Goal: Contribute content

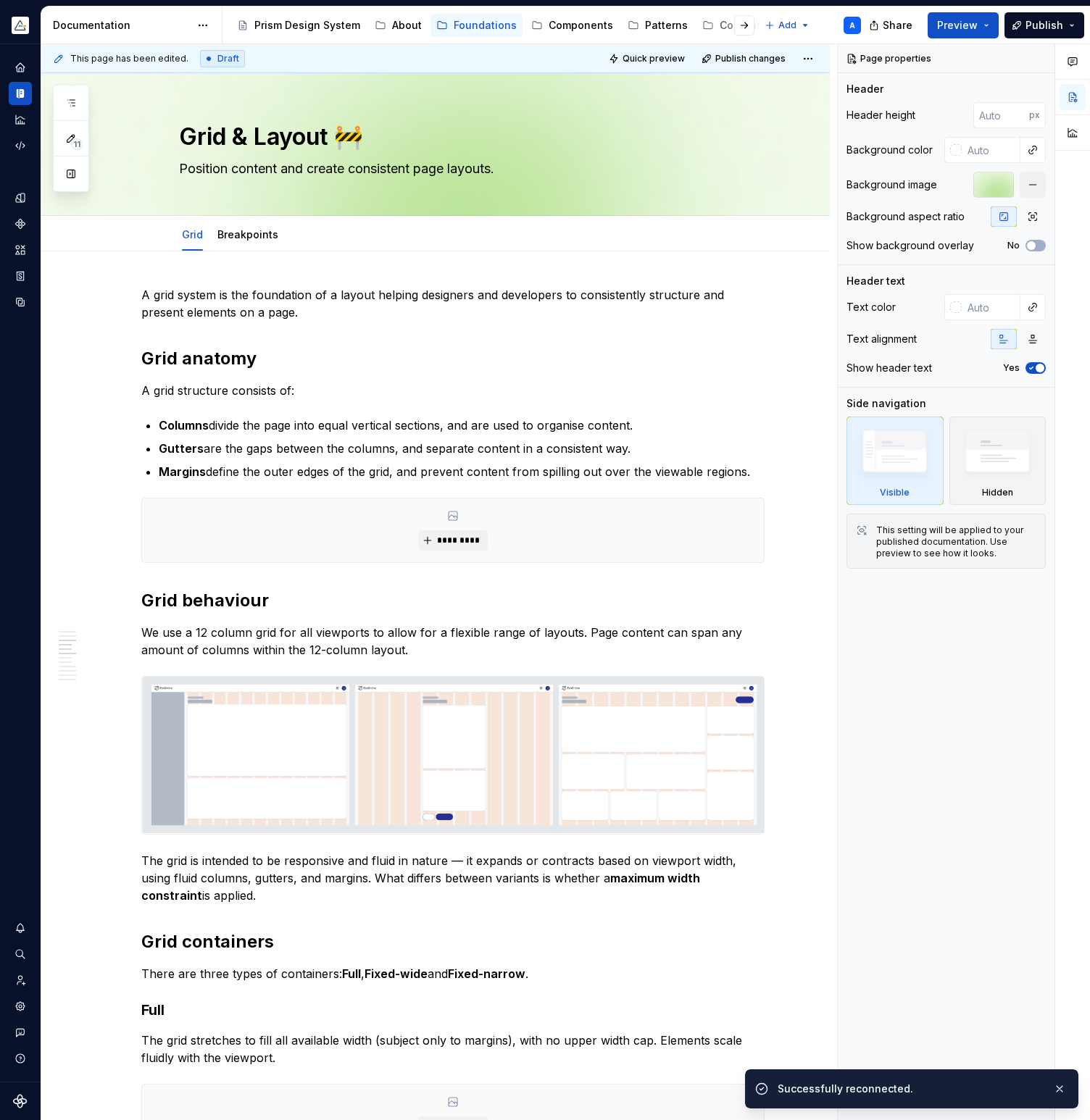
scroll to position [660, 0]
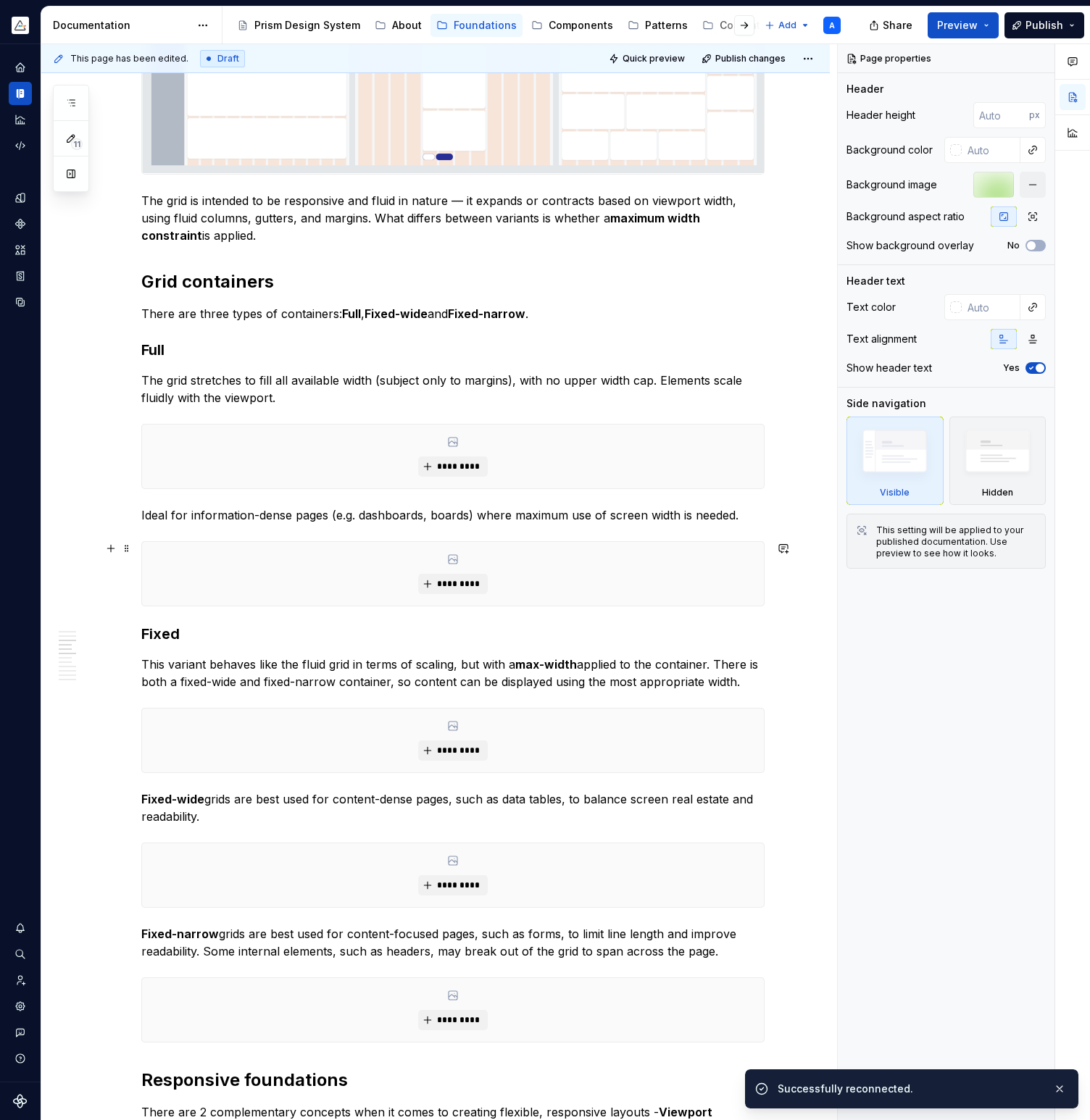
type textarea "*"
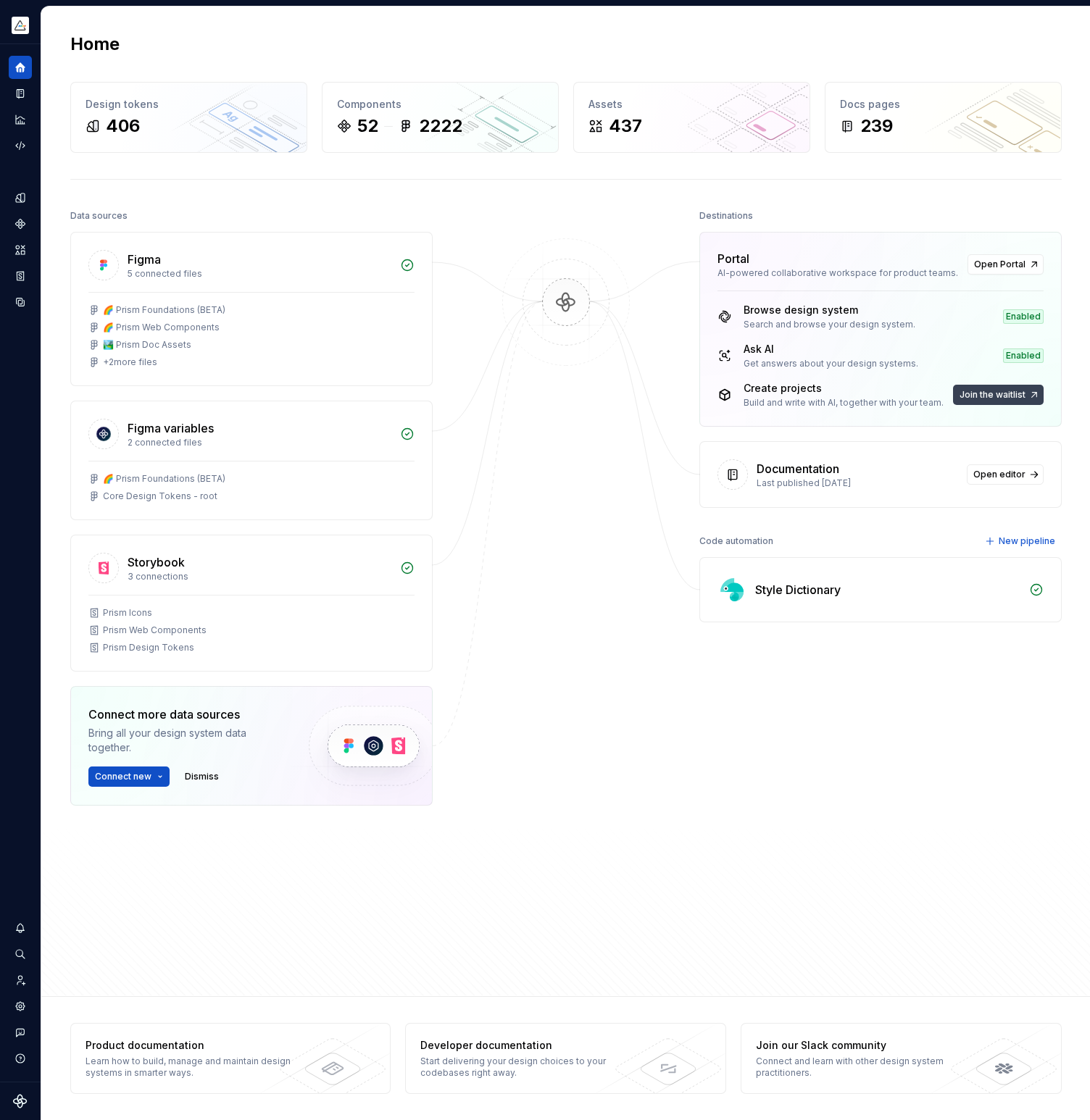
click at [973, 393] on span "Join the waitlist" at bounding box center [992, 395] width 66 height 12
click at [990, 393] on span "Join the waitlist" at bounding box center [992, 395] width 66 height 12
click at [1018, 392] on span "Join the waitlist" at bounding box center [992, 395] width 66 height 12
click at [998, 475] on span "Open editor" at bounding box center [999, 475] width 52 height 12
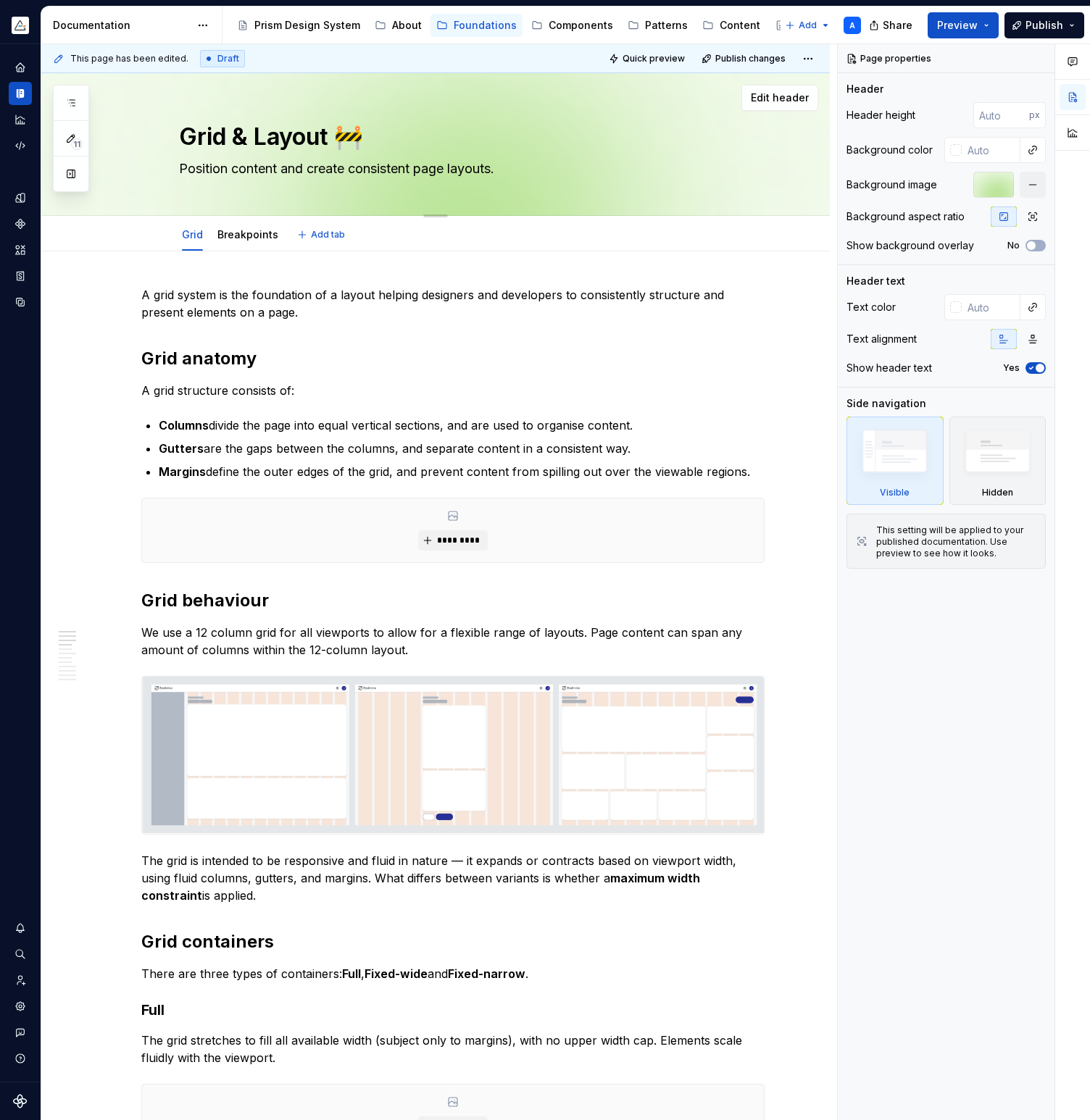
click at [316, 137] on textarea "Grid & Layout 🚧" at bounding box center [450, 137] width 547 height 35
click at [259, 138] on textarea "Grid & Layout 🚧" at bounding box center [450, 137] width 547 height 35
type textarea "*"
type textarea "Grid &Layout 🚧"
type textarea "*"
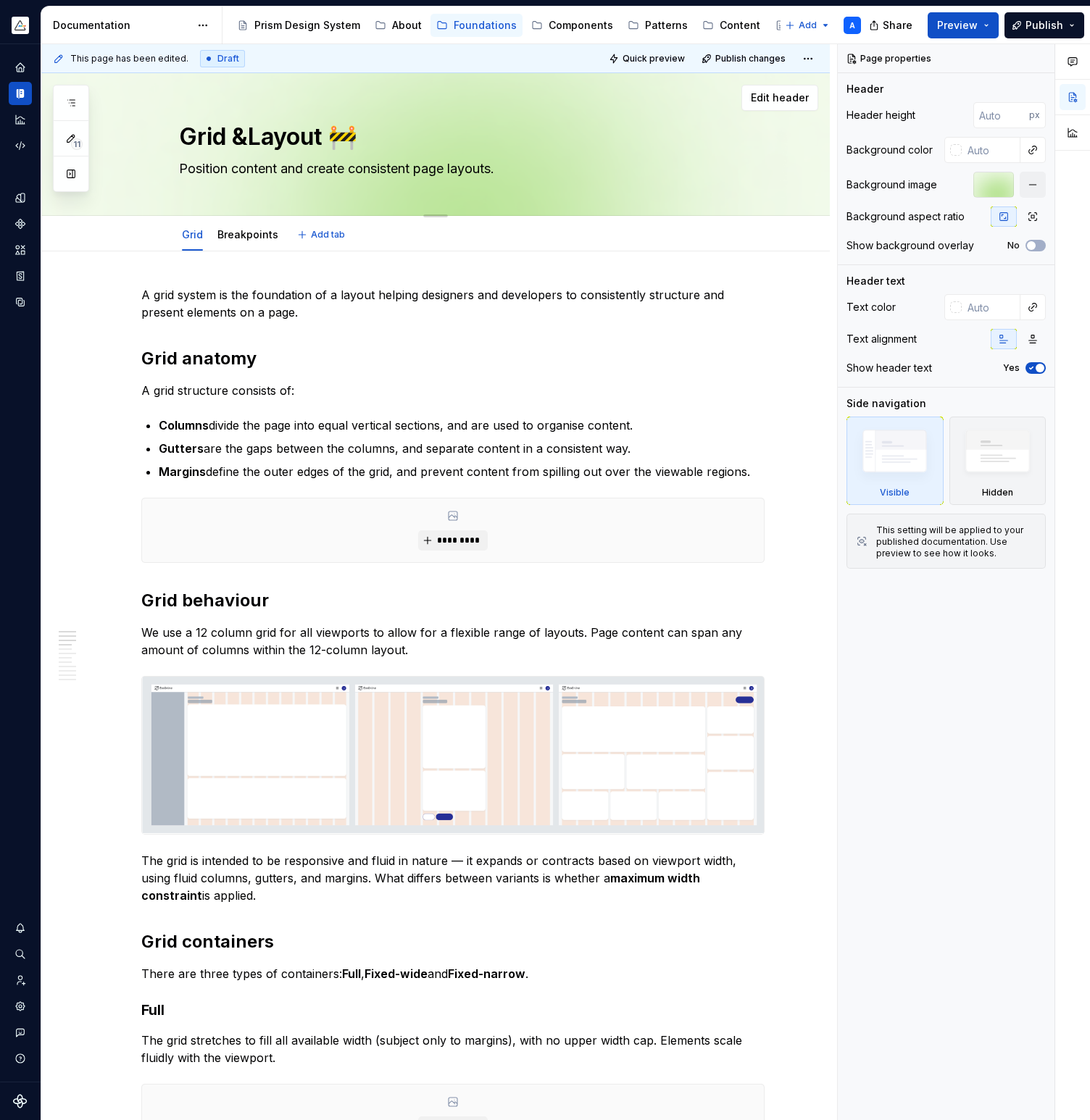
type textarea "Grid Layout 🚧"
type textarea "*"
type textarea "GridLayout 🚧"
type textarea "*"
type textarea "GriLayout 🚧"
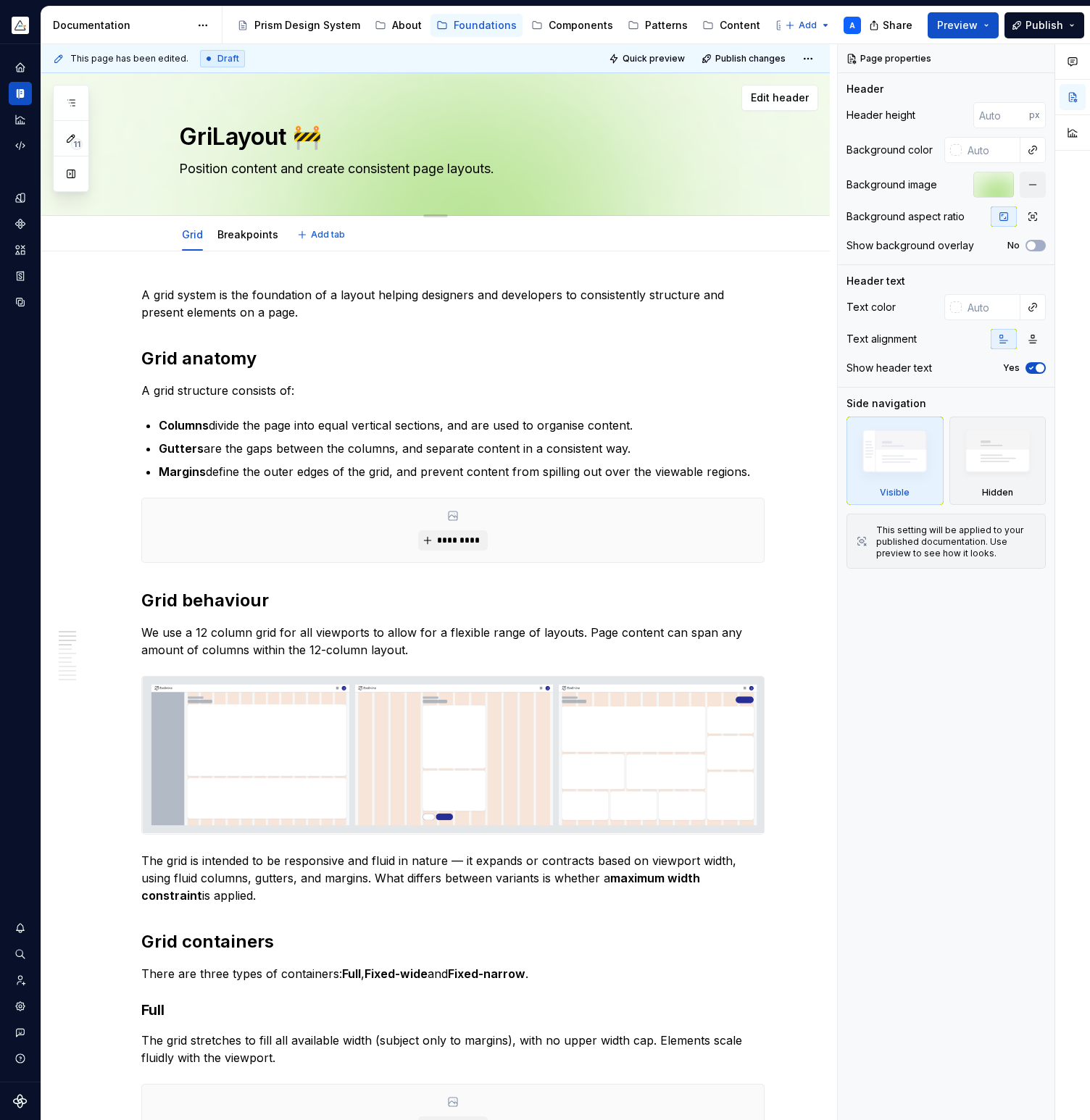
type textarea "*"
type textarea "GrLayout 🚧"
type textarea "*"
type textarea "GLayout 🚧"
type textarea "*"
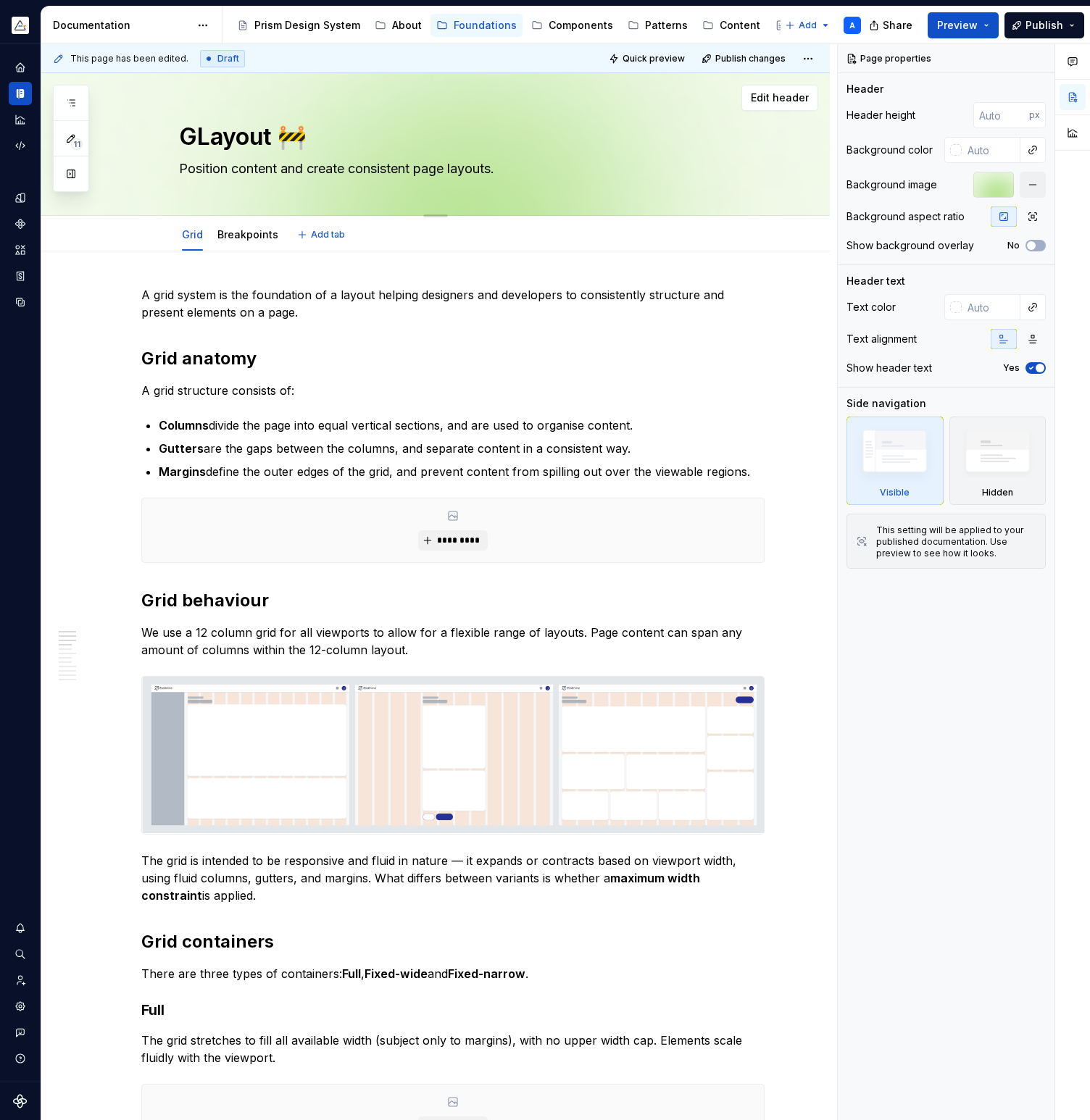
type textarea "Layout 🚧"
type textarea "*"
type textarea "Layout 🚧"
click at [430, 171] on textarea "Position content and create consistent page layouts." at bounding box center [450, 168] width 547 height 23
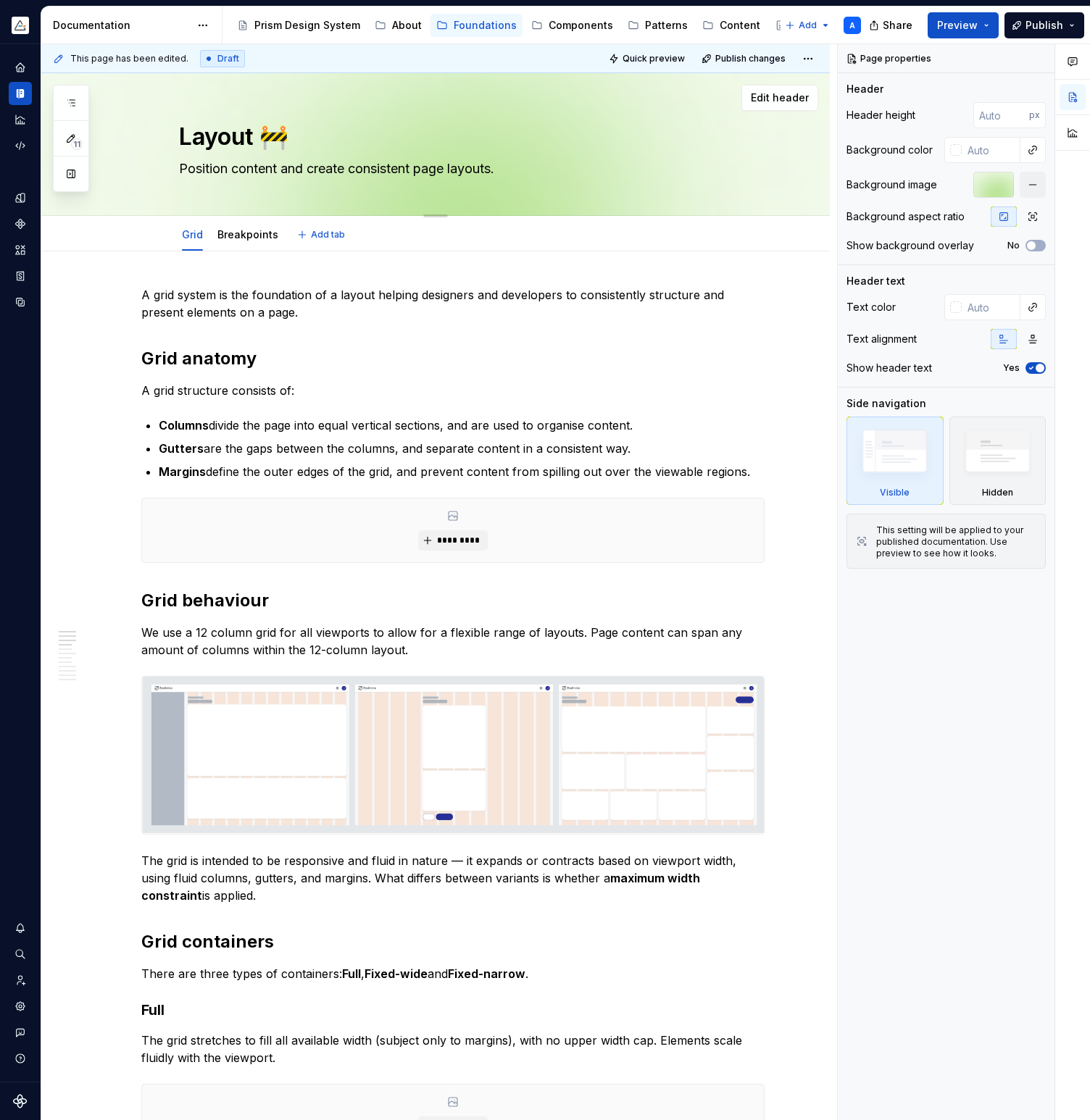
click at [445, 172] on textarea "Position content and create consistent page layouts." at bounding box center [450, 168] width 547 height 23
click at [454, 170] on textarea "Position content and create consistent page layouts." at bounding box center [450, 168] width 547 height 23
type textarea "*"
type textarea "Position content and create consistent pag layouts."
type textarea "*"
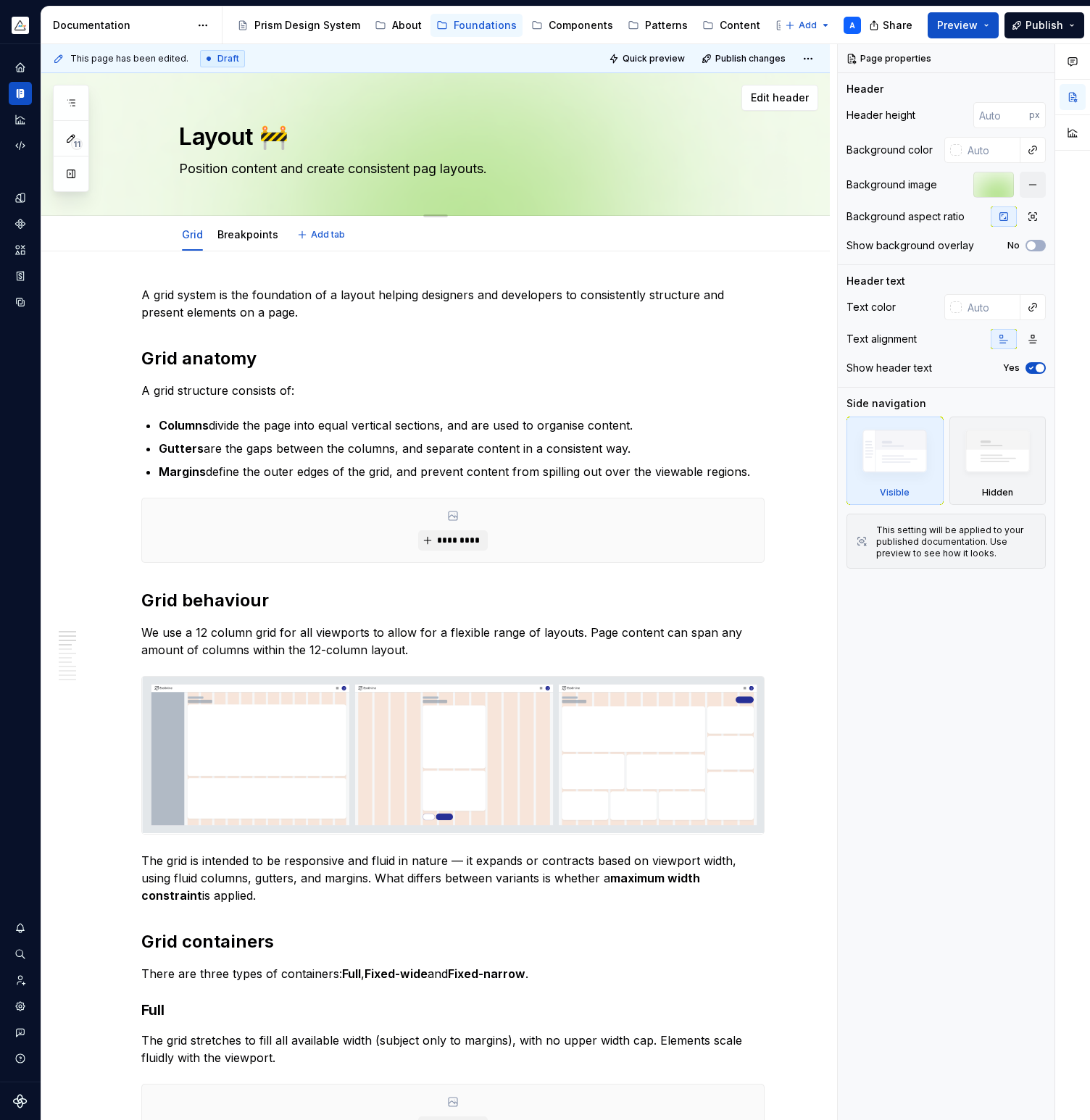
type textarea "Position content and create consistent pa layouts."
type textarea "*"
type textarea "Position content and create consistent p layouts."
type textarea "*"
type textarea "Position content and create consistent layouts."
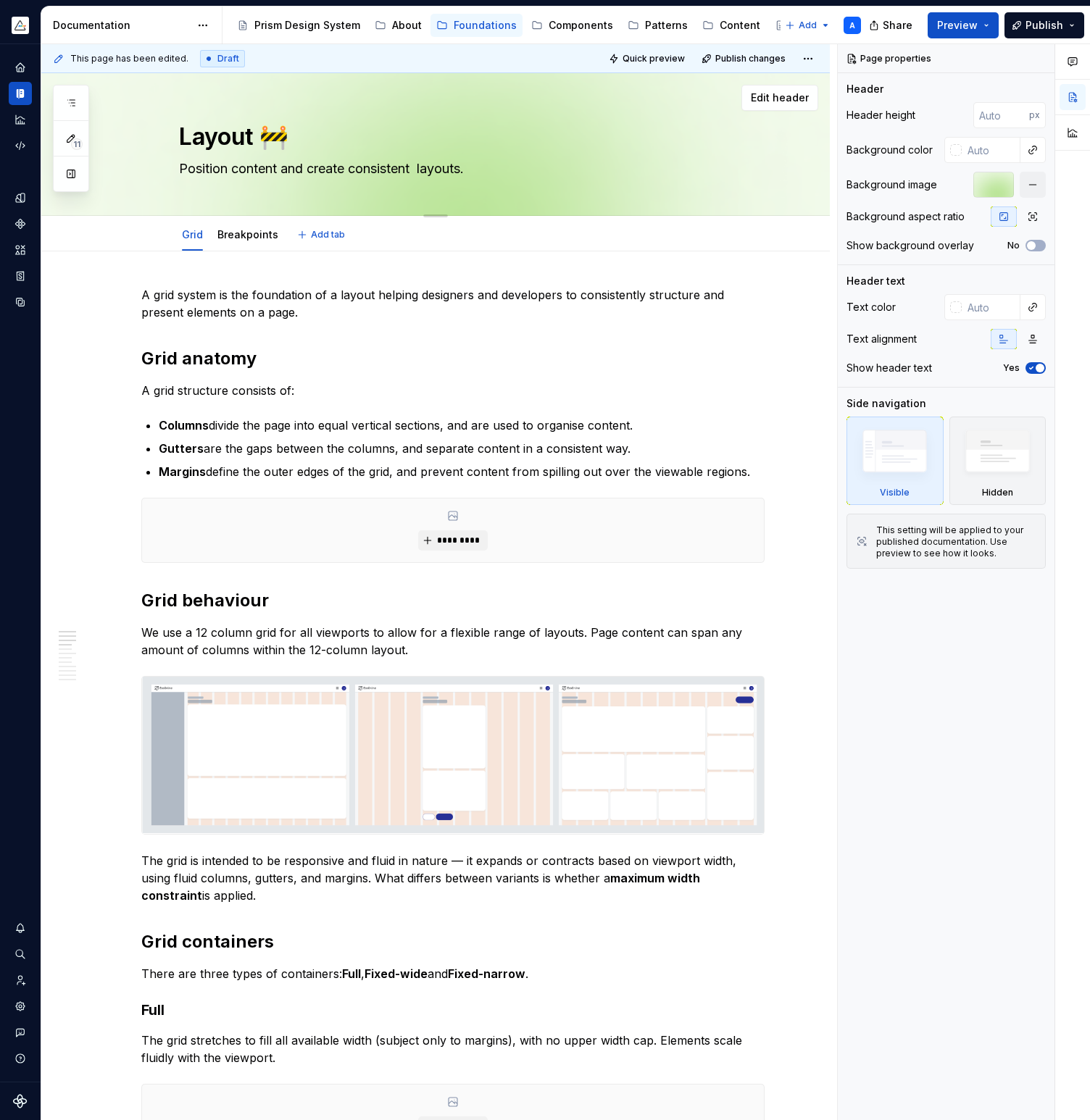
type textarea "*"
type textarea "Position content and create consistent layouts."
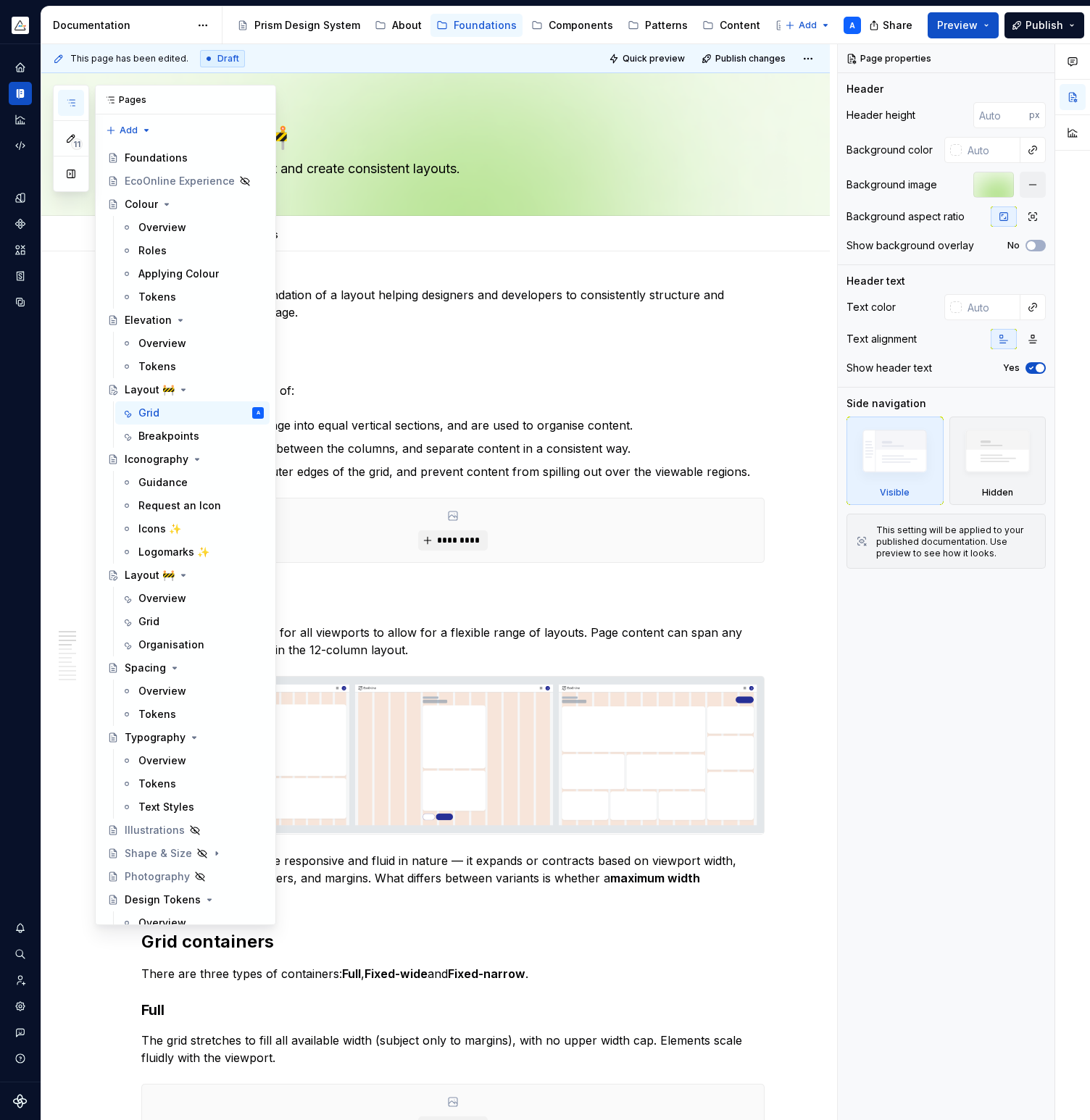
type textarea "*"
type textarea "Position content and create consistent layouts."
click at [203, 573] on div "Layout 🚧" at bounding box center [195, 575] width 139 height 21
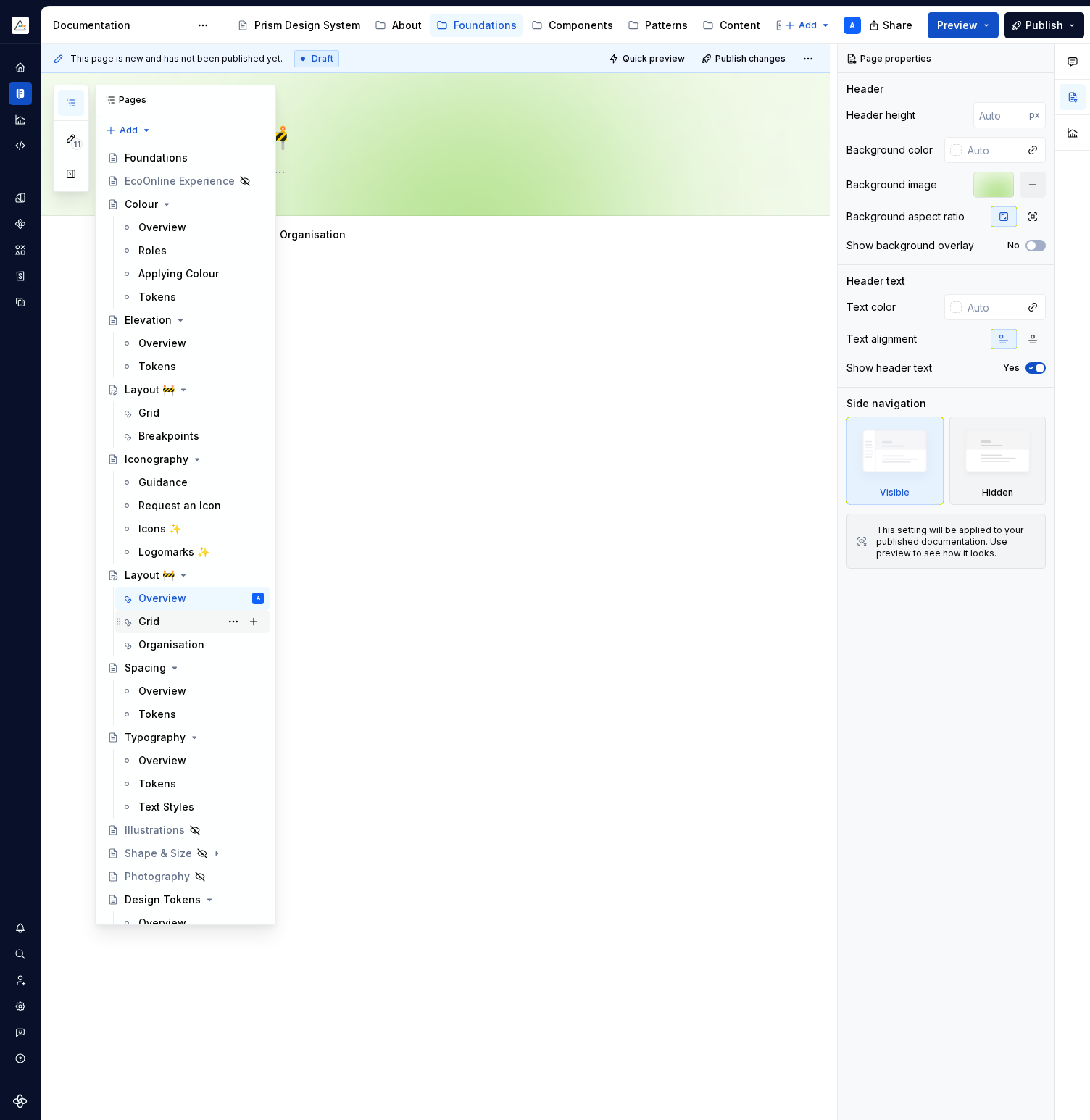
click at [184, 616] on div "Grid" at bounding box center [201, 622] width 125 height 21
click at [179, 648] on div "Organisation" at bounding box center [171, 645] width 66 height 14
click at [233, 572] on button "Page tree" at bounding box center [233, 575] width 21 height 21
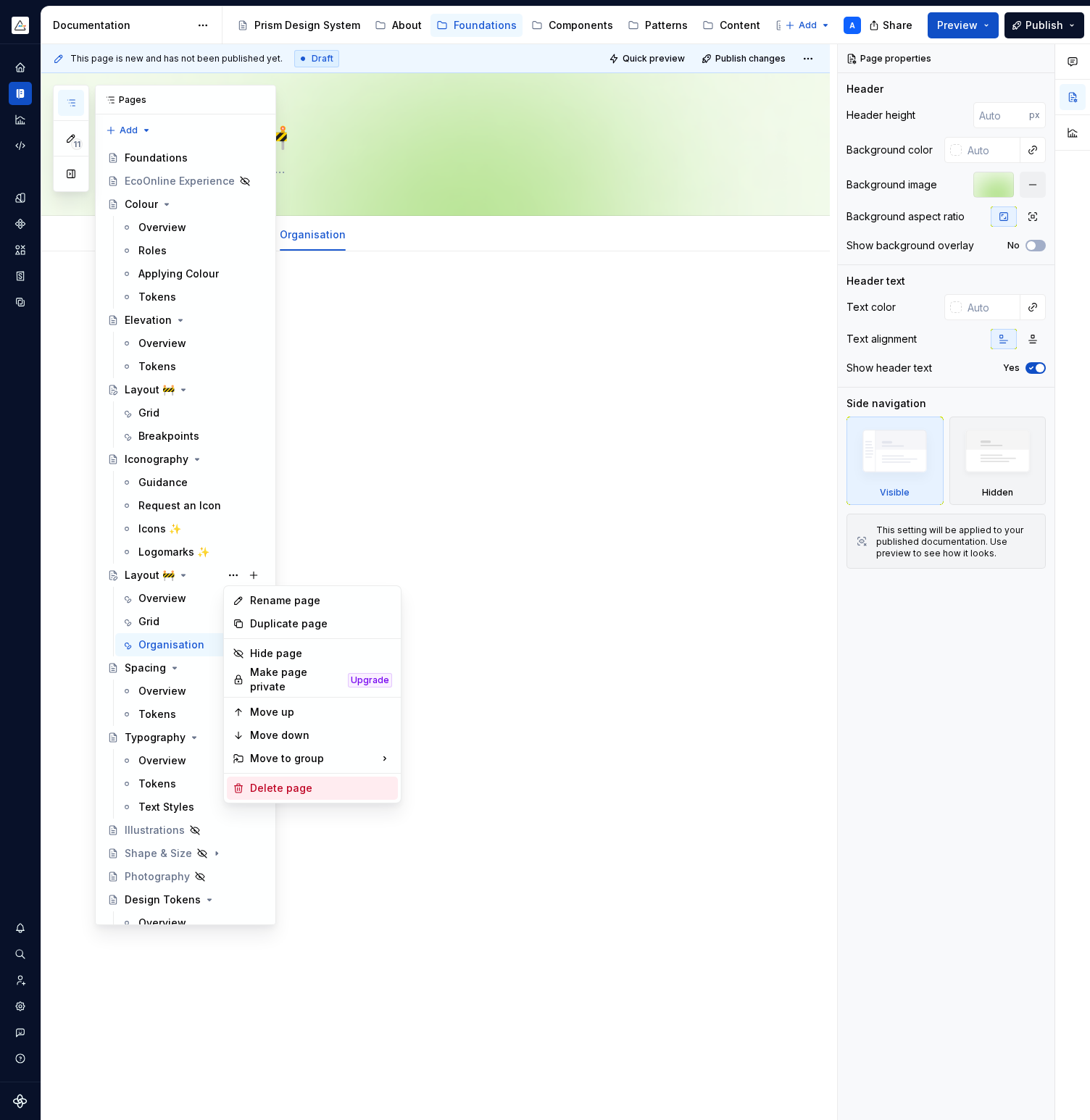
click at [275, 781] on div "Delete page" at bounding box center [321, 788] width 142 height 14
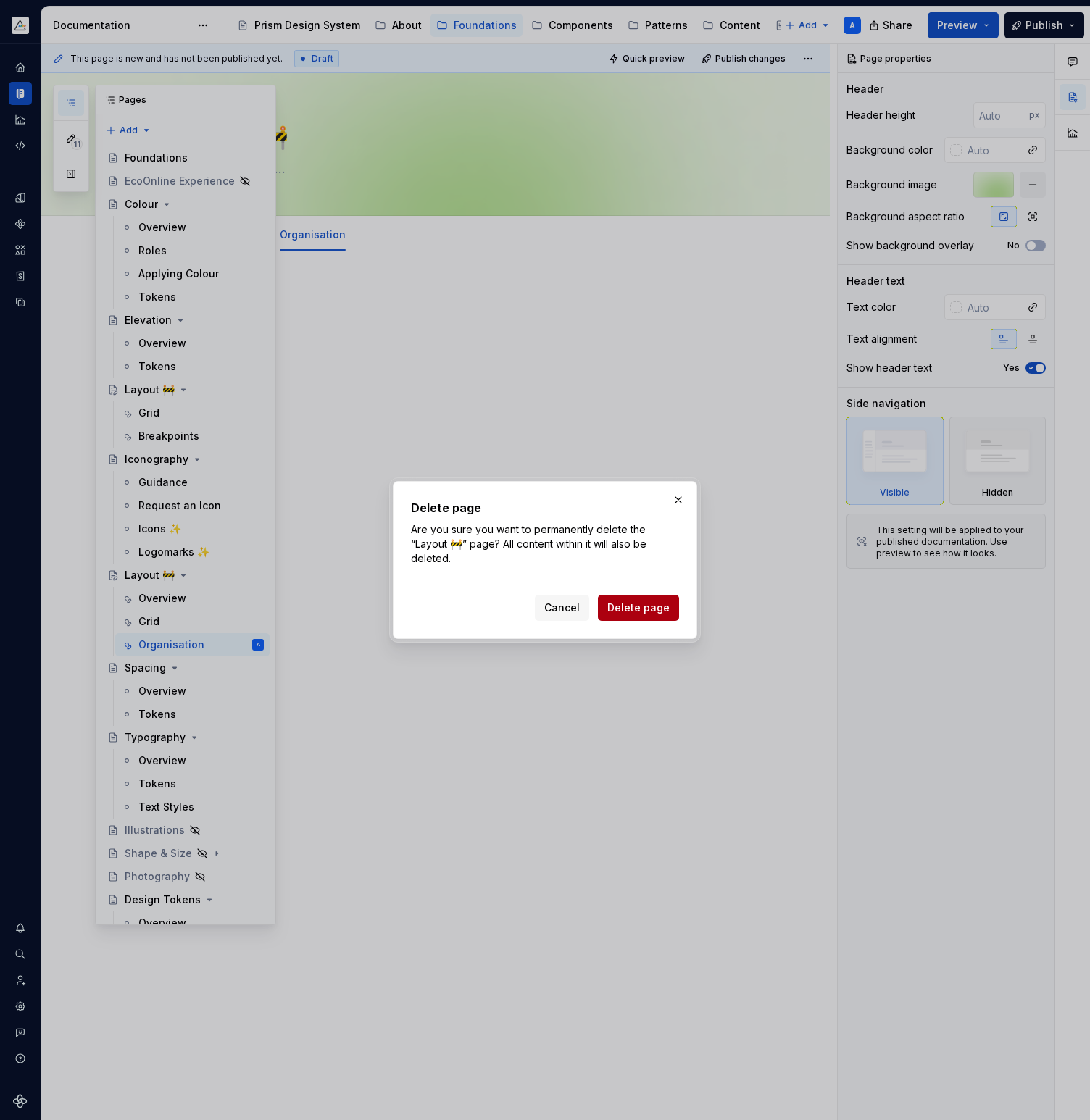
click at [653, 607] on span "Delete page" at bounding box center [638, 607] width 62 height 14
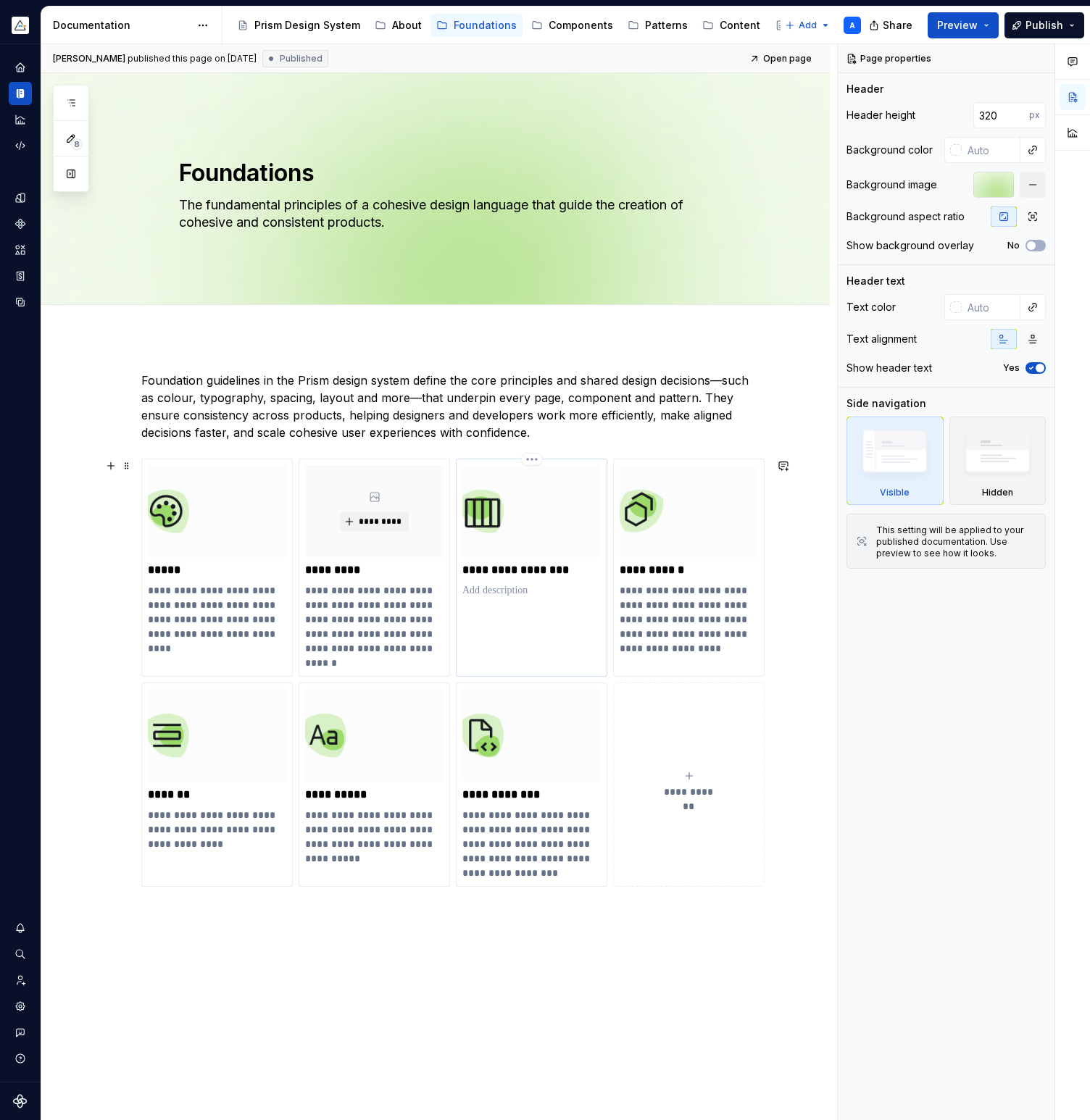
click at [513, 575] on p "**********" at bounding box center [531, 570] width 138 height 14
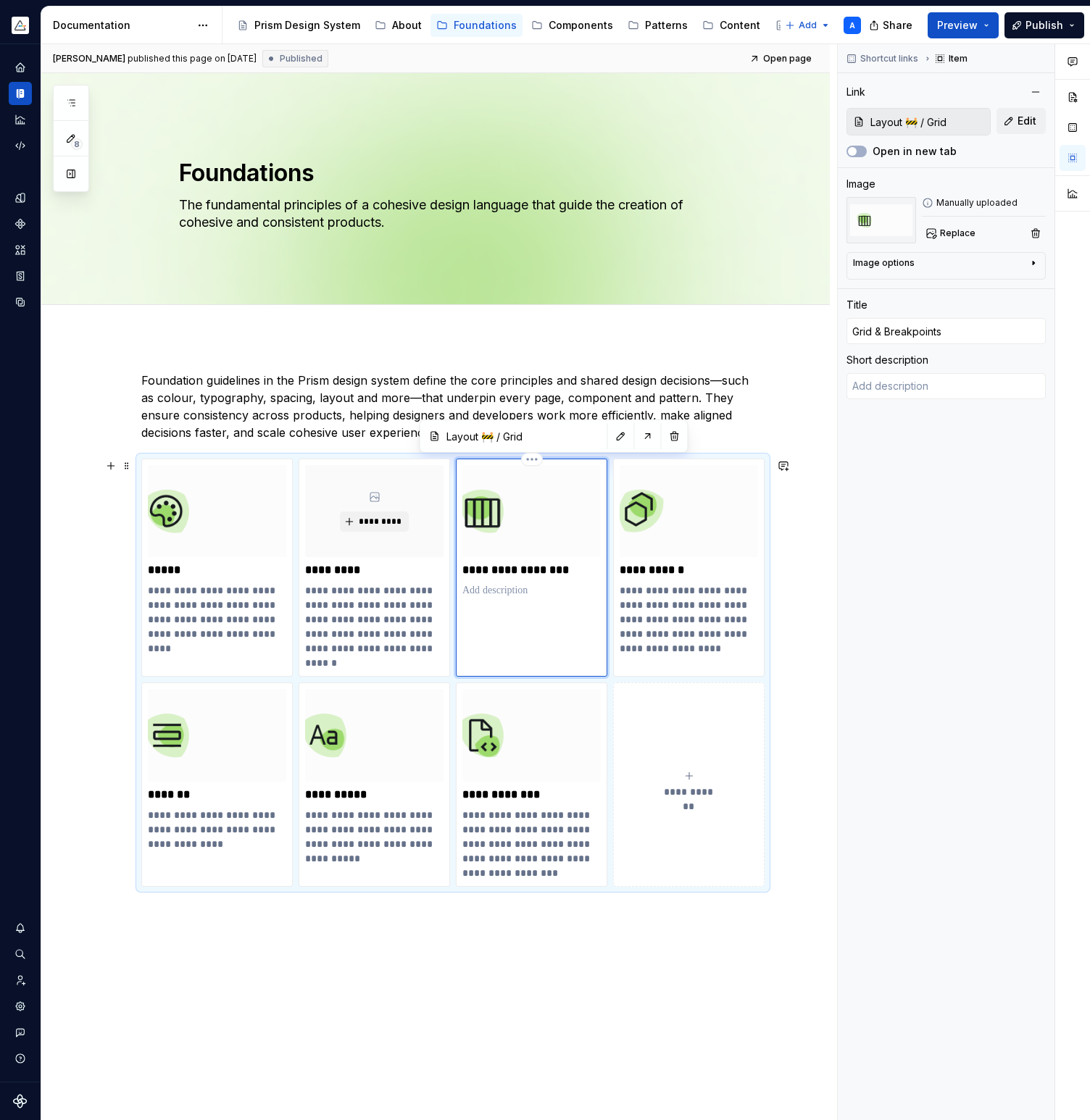
click at [509, 569] on p "**********" at bounding box center [531, 570] width 138 height 14
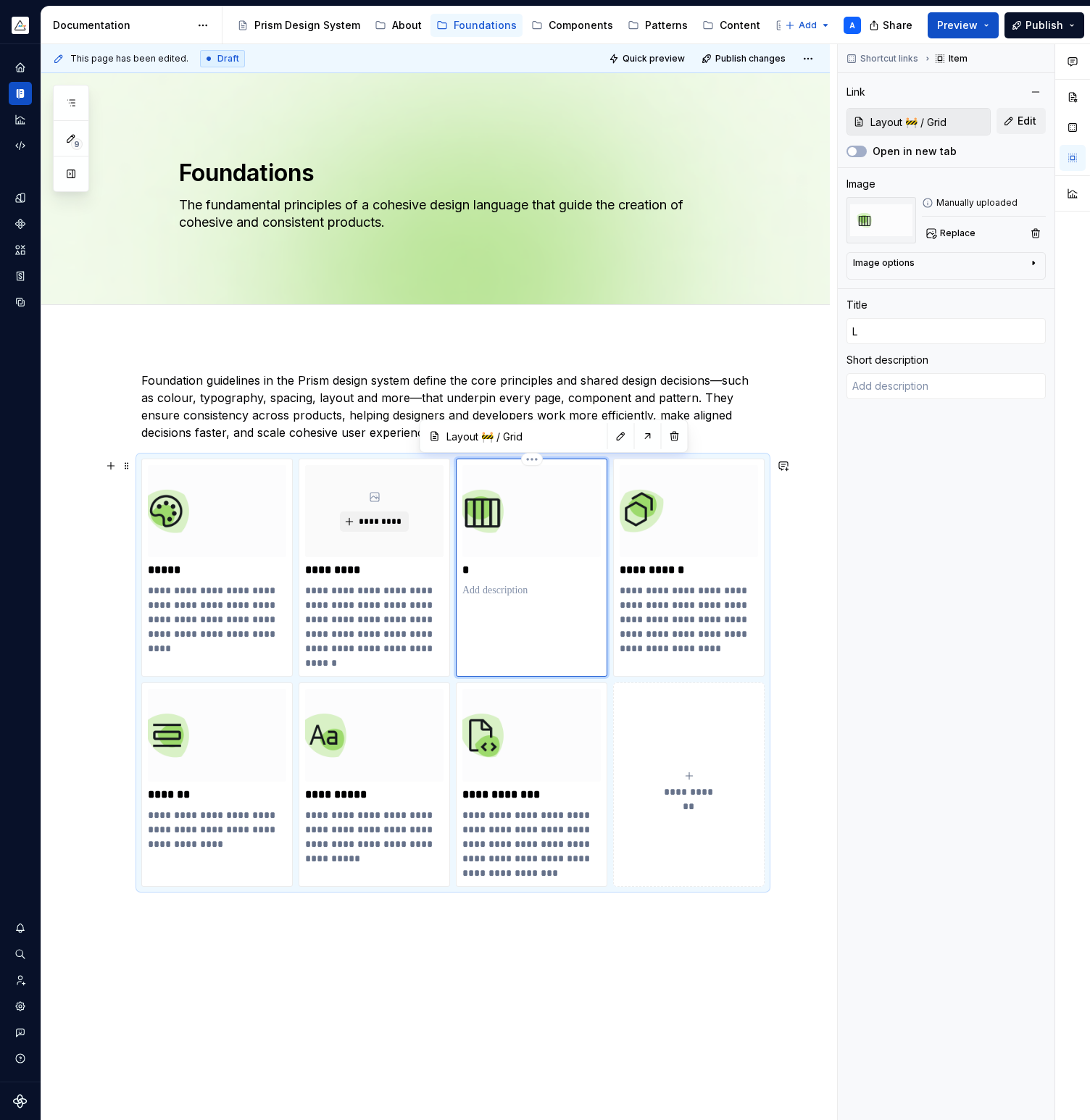
type textarea "*"
type input "L"
type textarea "*"
type input "La"
type textarea "*"
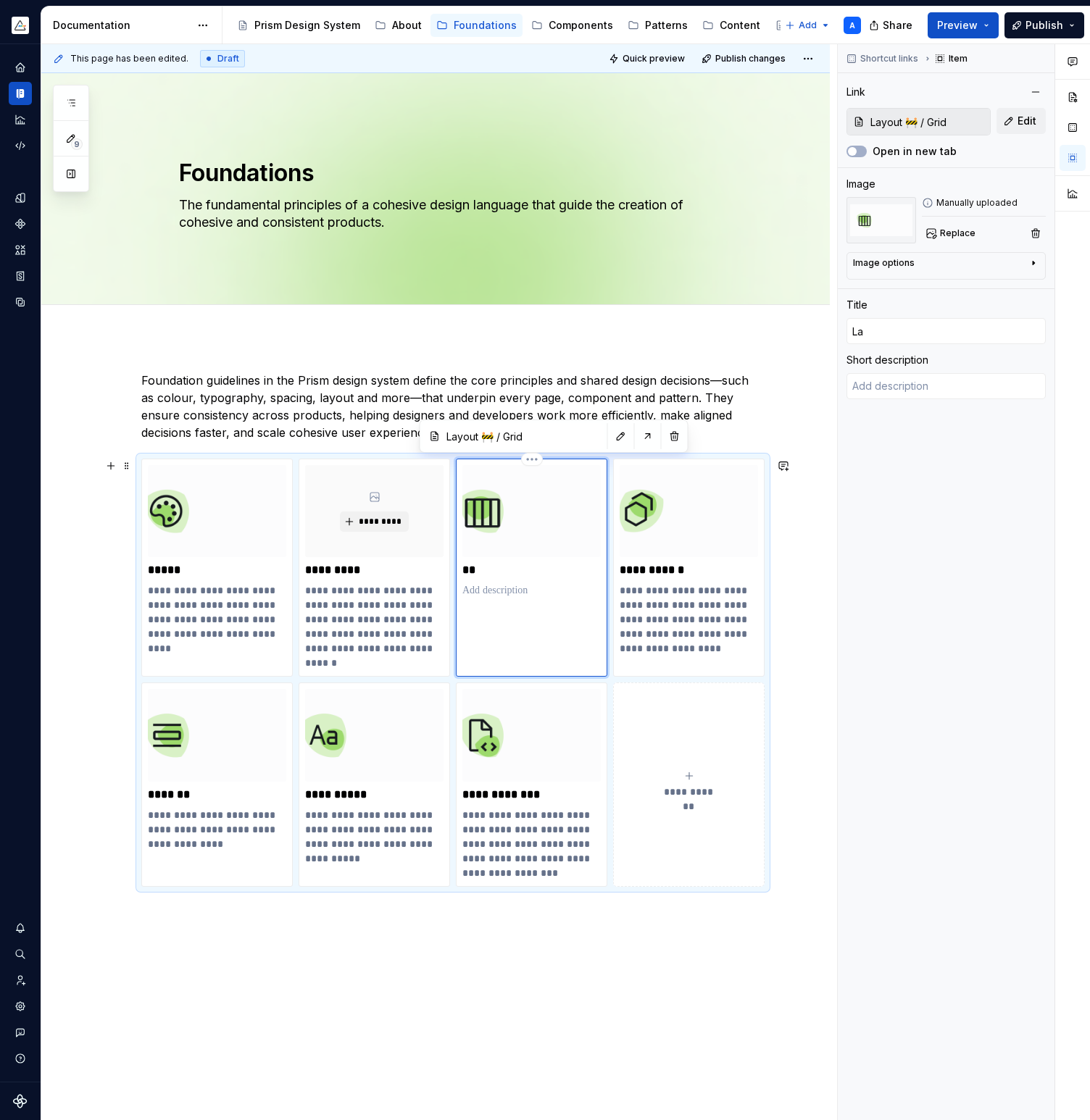
type input "Lay"
type textarea "*"
type input "Layo"
type textarea "*"
type input "Layou"
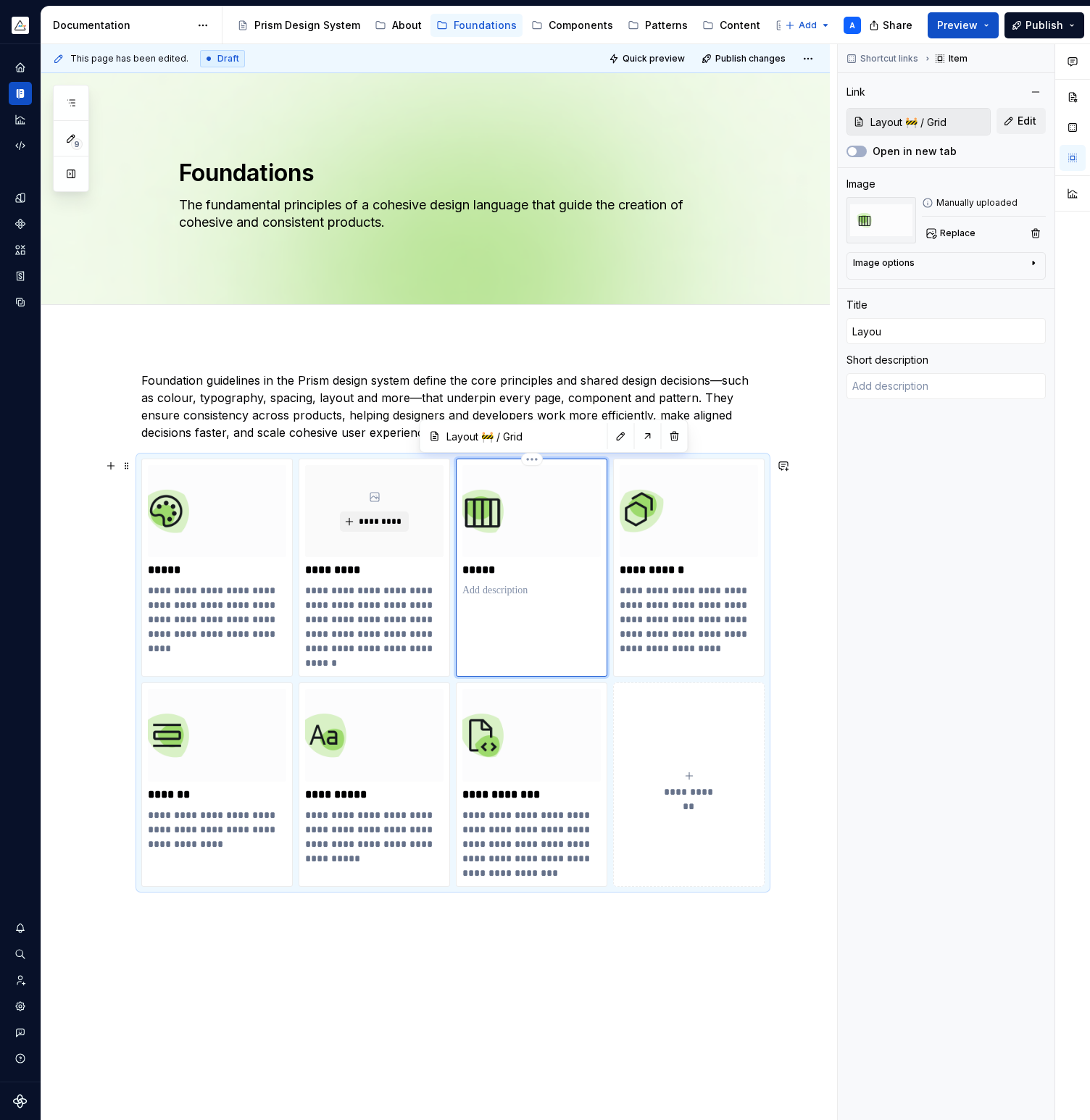
type textarea "*"
type input "Layout"
type textarea "*"
type input "Layout"
type textarea "*"
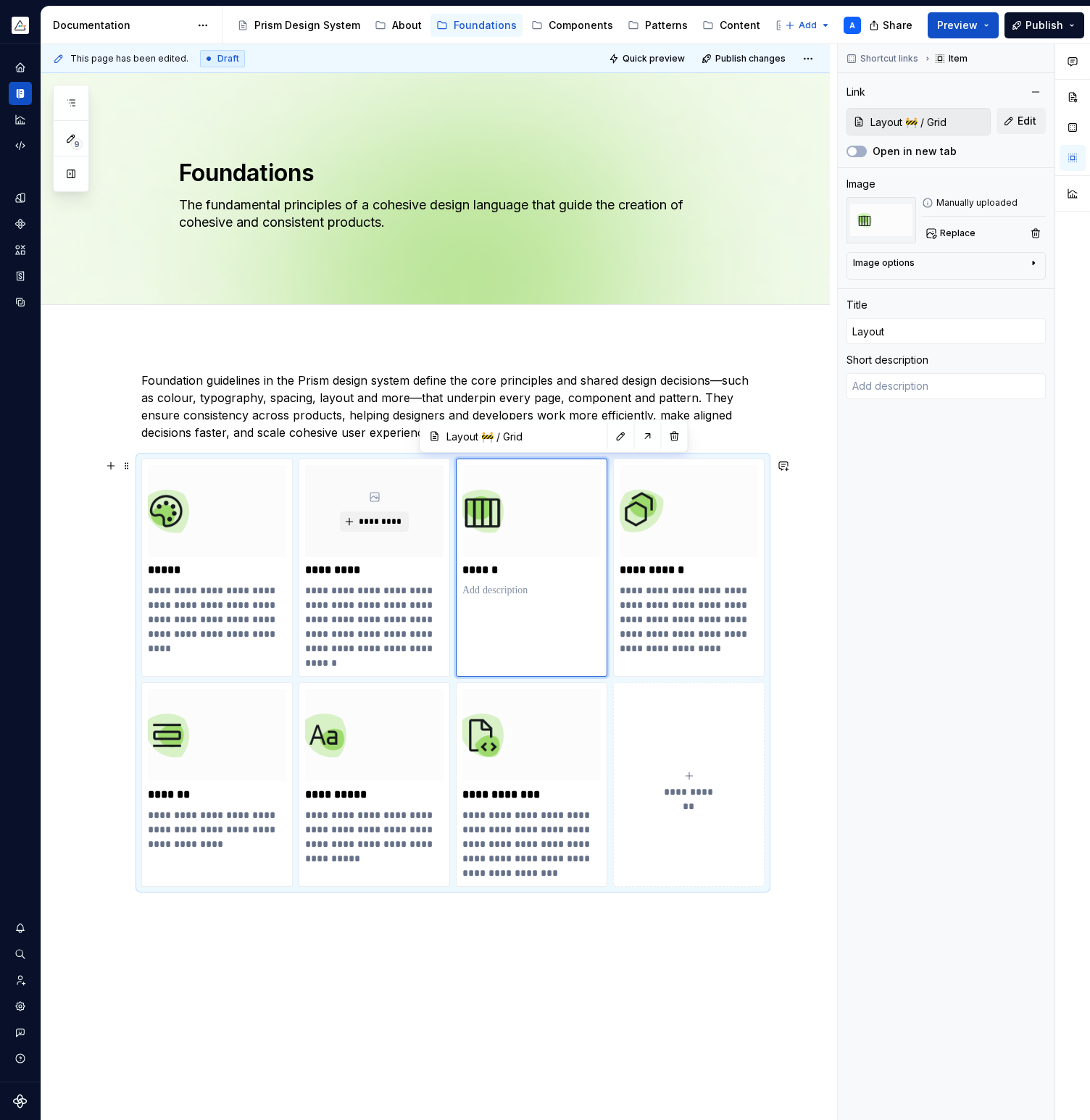
type input "Layout 🚧"
type textarea "*"
